Goal: Task Accomplishment & Management: Use online tool/utility

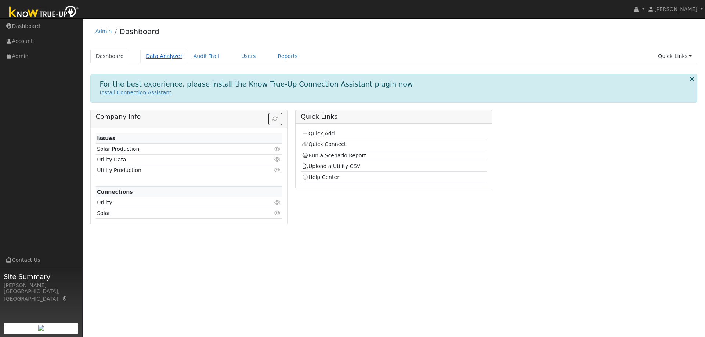
click at [158, 57] on link "Data Analyzer" at bounding box center [164, 57] width 48 height 14
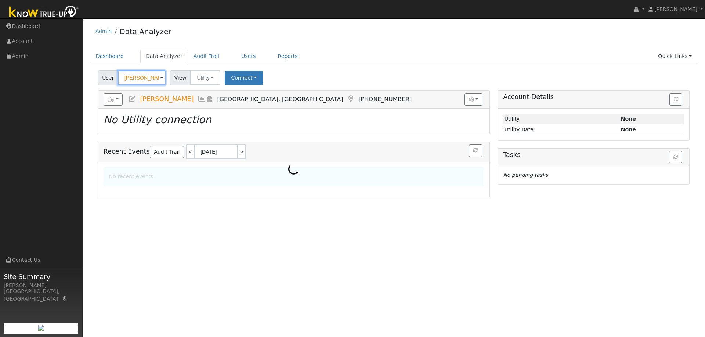
click at [142, 78] on input "[PERSON_NAME]" at bounding box center [142, 78] width 48 height 15
click at [142, 78] on input "Morgan Milligan" at bounding box center [142, 78] width 48 height 15
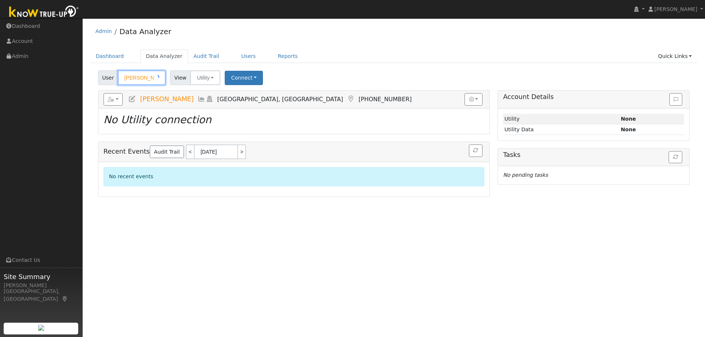
click at [142, 78] on input "Morgan Milligan" at bounding box center [142, 78] width 48 height 15
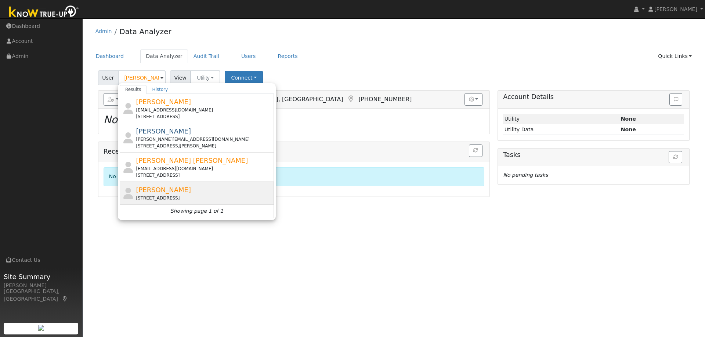
click at [168, 192] on span "Karen Stierwalt" at bounding box center [163, 190] width 55 height 8
type input "Karen Stierwalt"
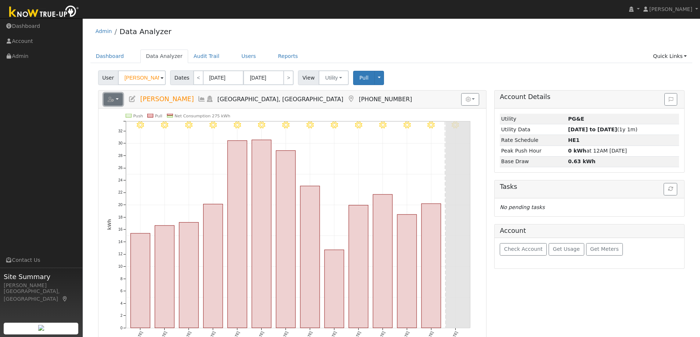
click at [122, 98] on button "button" at bounding box center [113, 99] width 19 height 12
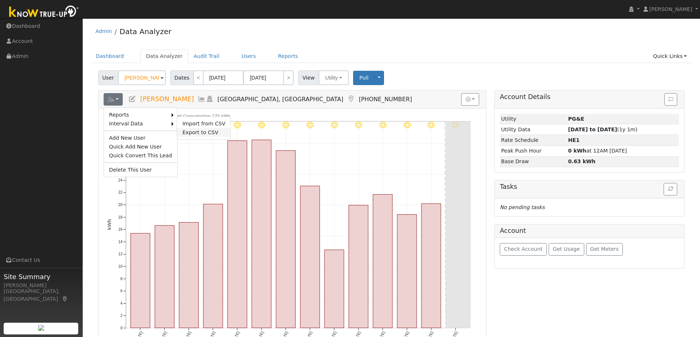
click at [191, 130] on link "Export to CSV" at bounding box center [203, 132] width 53 height 9
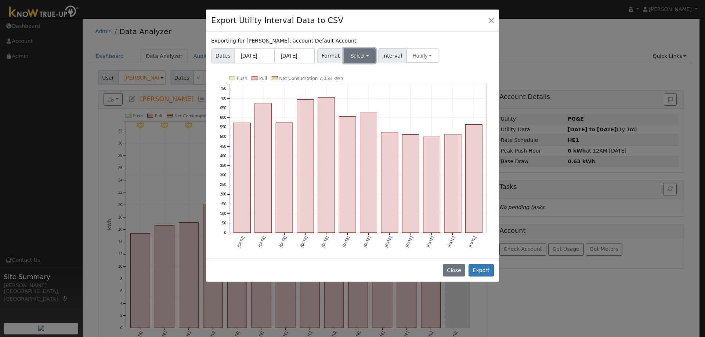
click at [364, 57] on button "Select" at bounding box center [360, 55] width 32 height 15
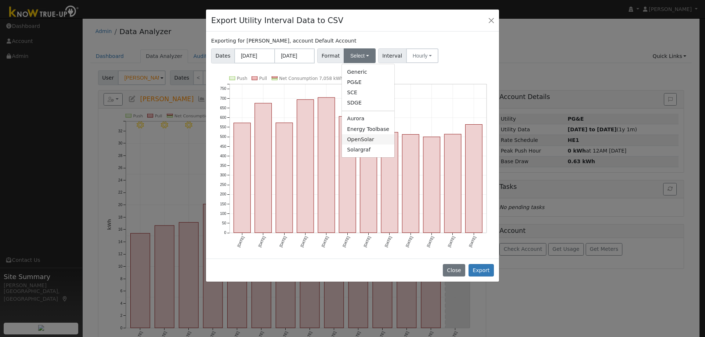
click at [357, 139] on link "OpenSolar" at bounding box center [368, 139] width 53 height 10
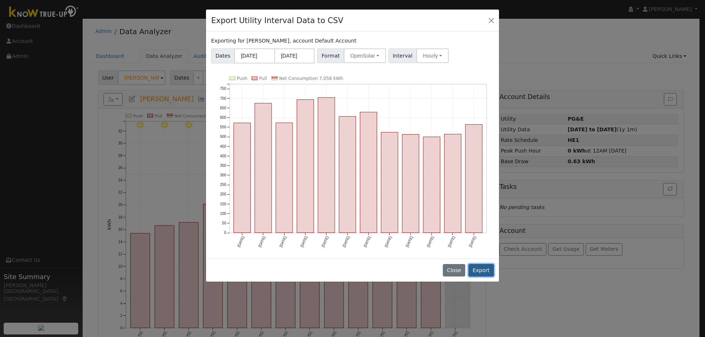
click at [476, 267] on button "Export" at bounding box center [481, 270] width 25 height 12
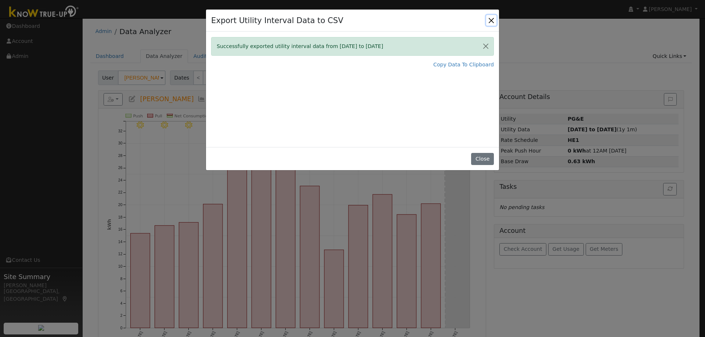
click at [493, 21] on button "Close" at bounding box center [491, 20] width 10 height 10
